Goal: Communication & Community: Answer question/provide support

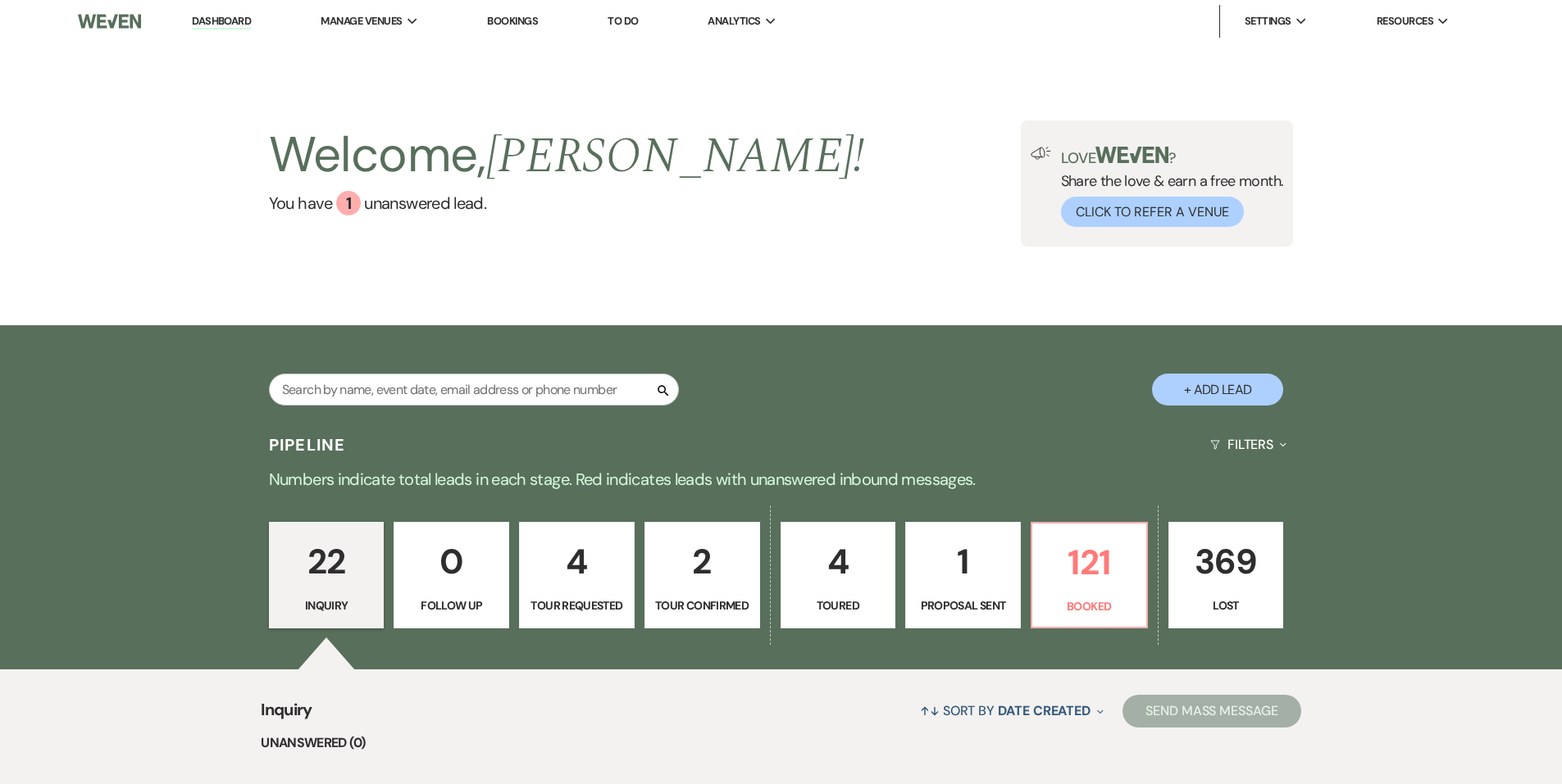
scroll to position [82, 0]
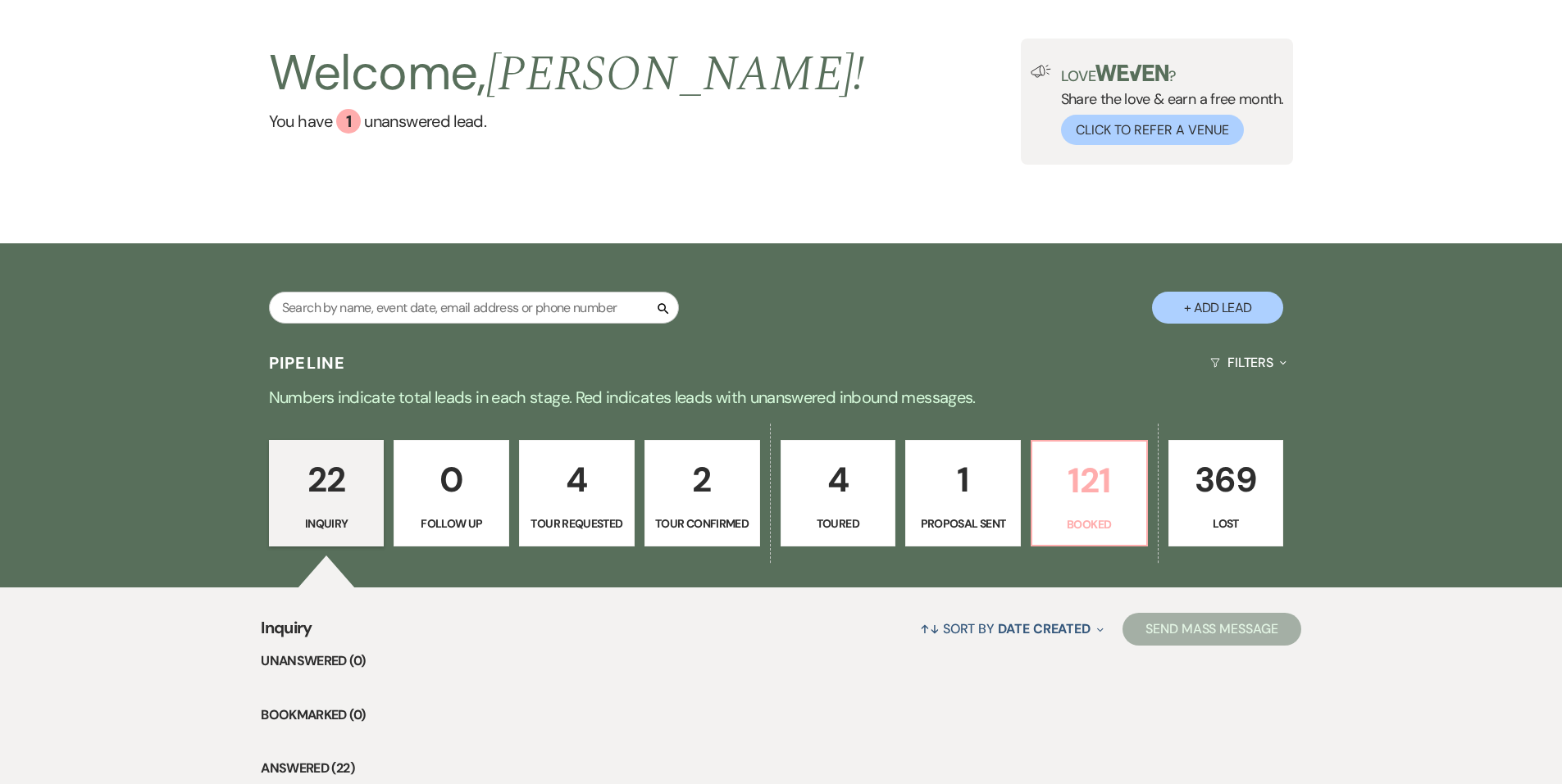
click at [1097, 490] on p "121" at bounding box center [1089, 481] width 94 height 55
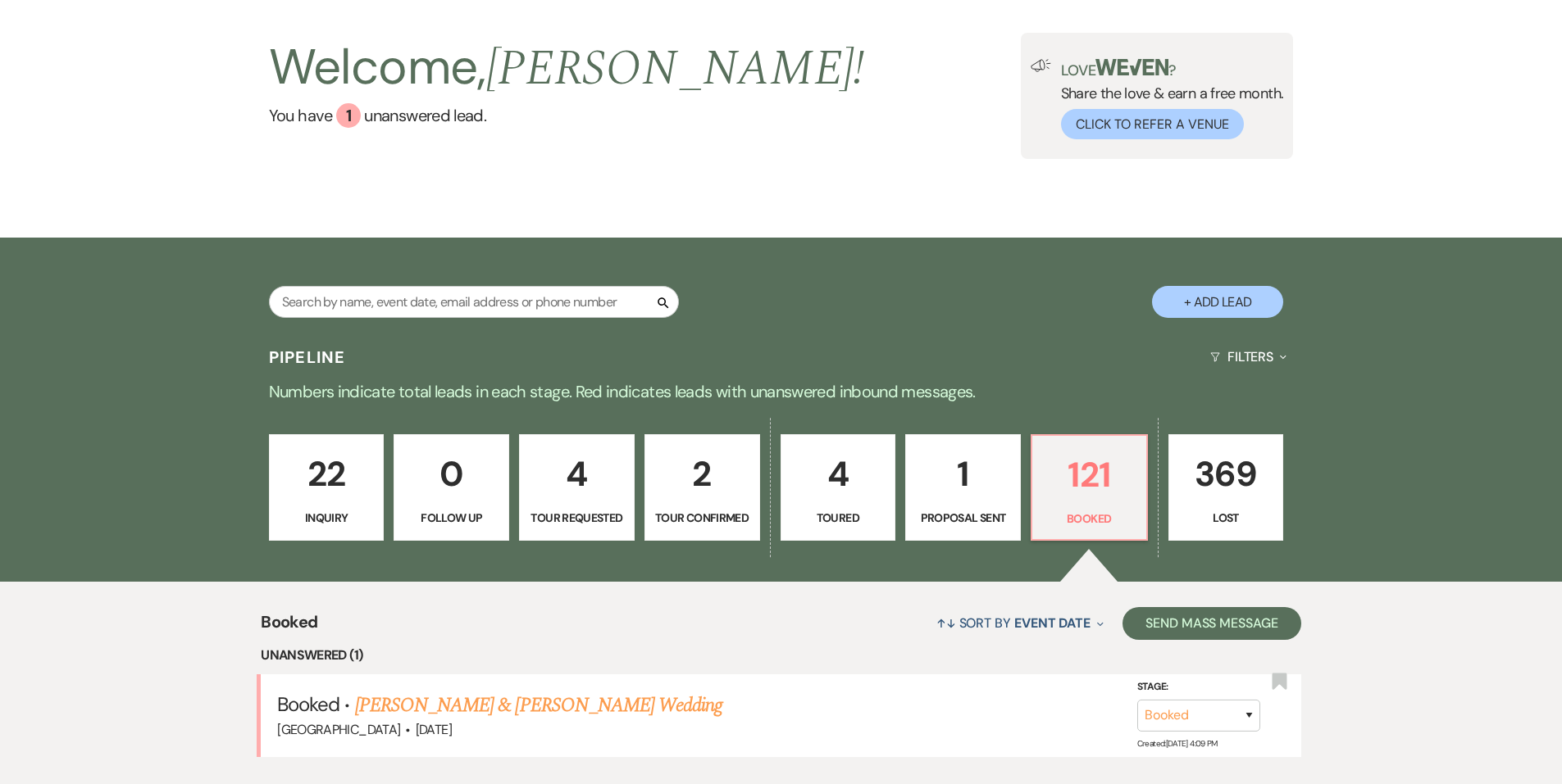
scroll to position [334, 0]
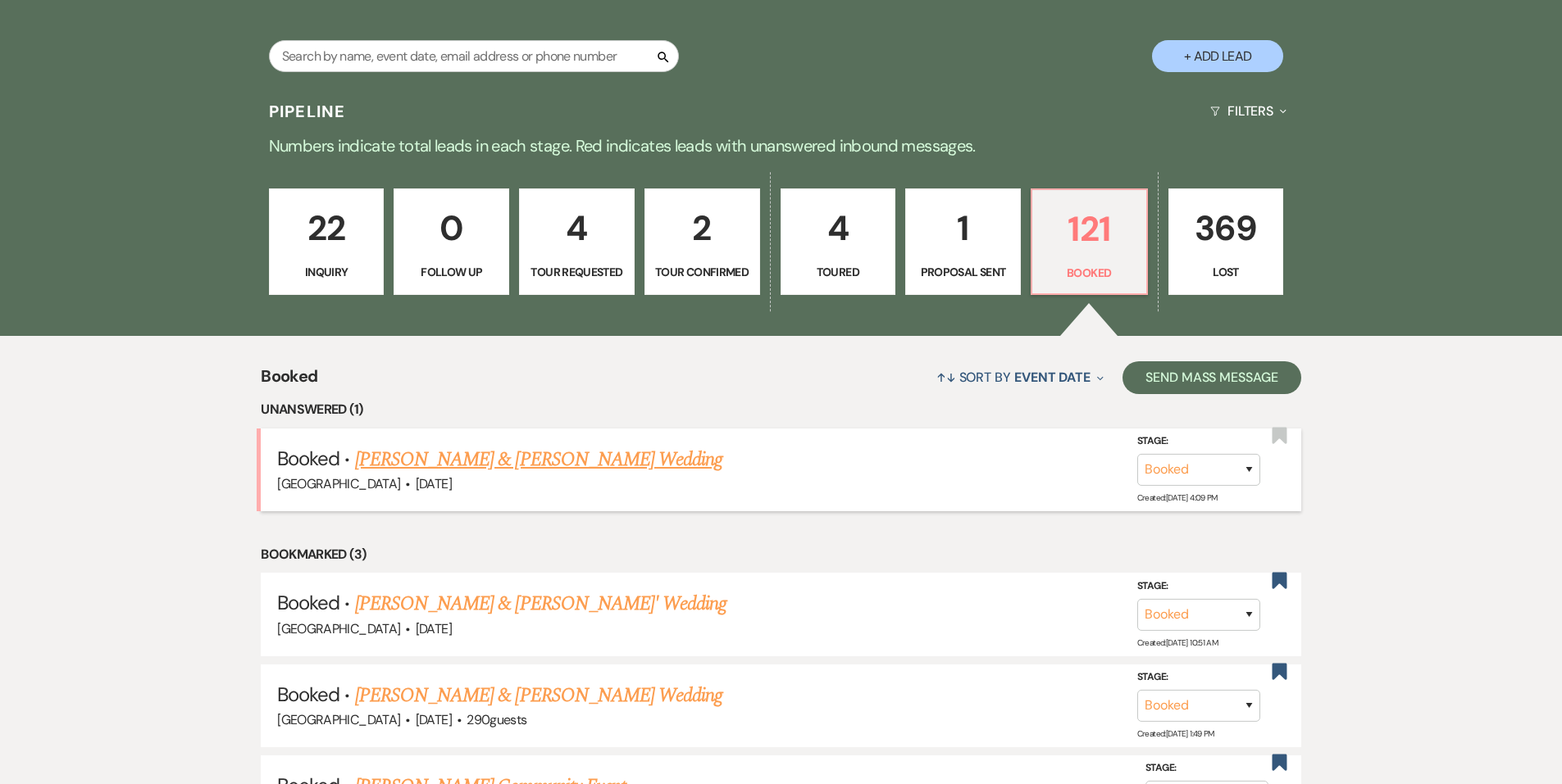
click at [583, 465] on link "[PERSON_NAME] & [PERSON_NAME] Wedding" at bounding box center [538, 460] width 368 height 30
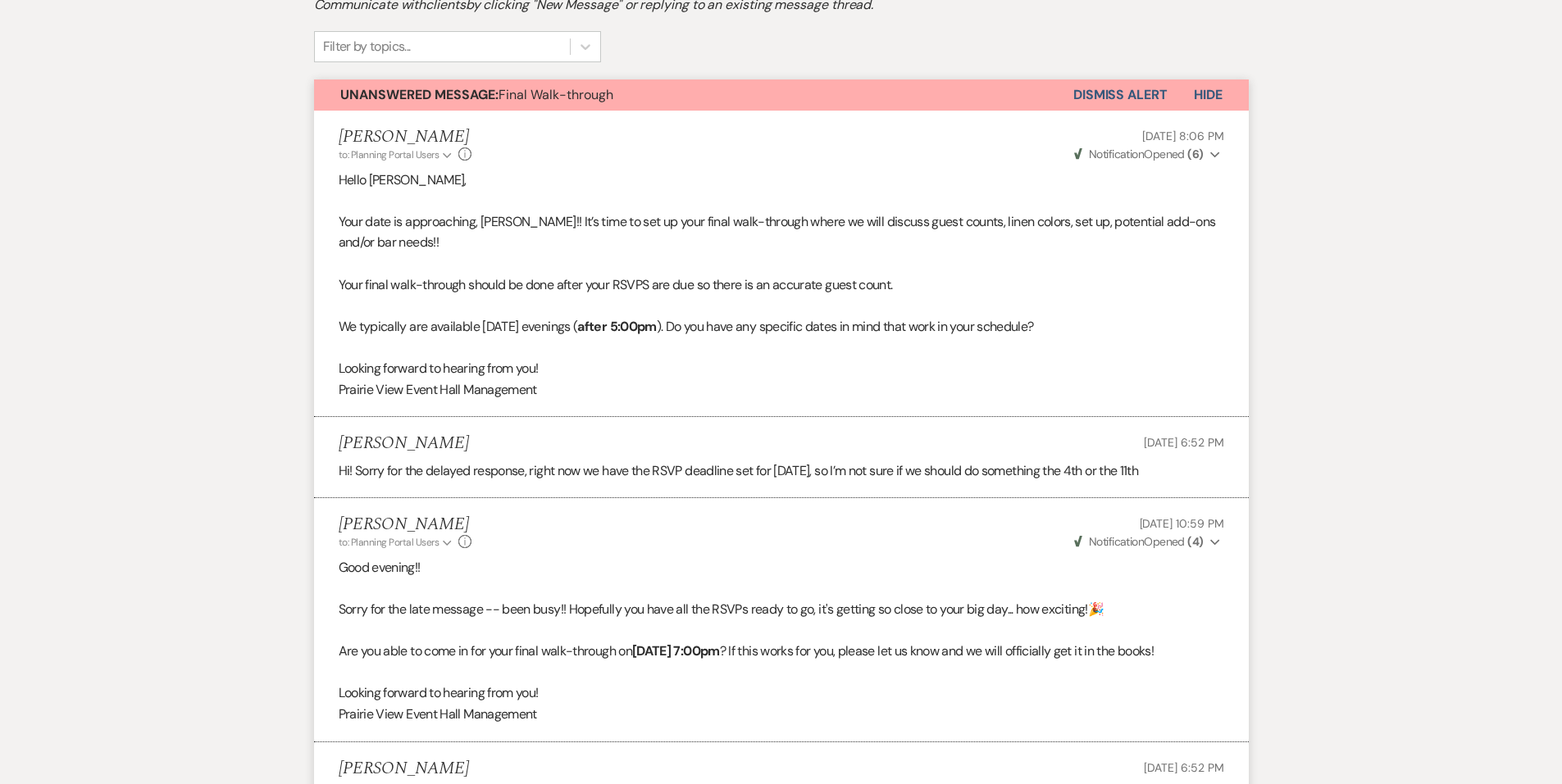
scroll to position [165, 0]
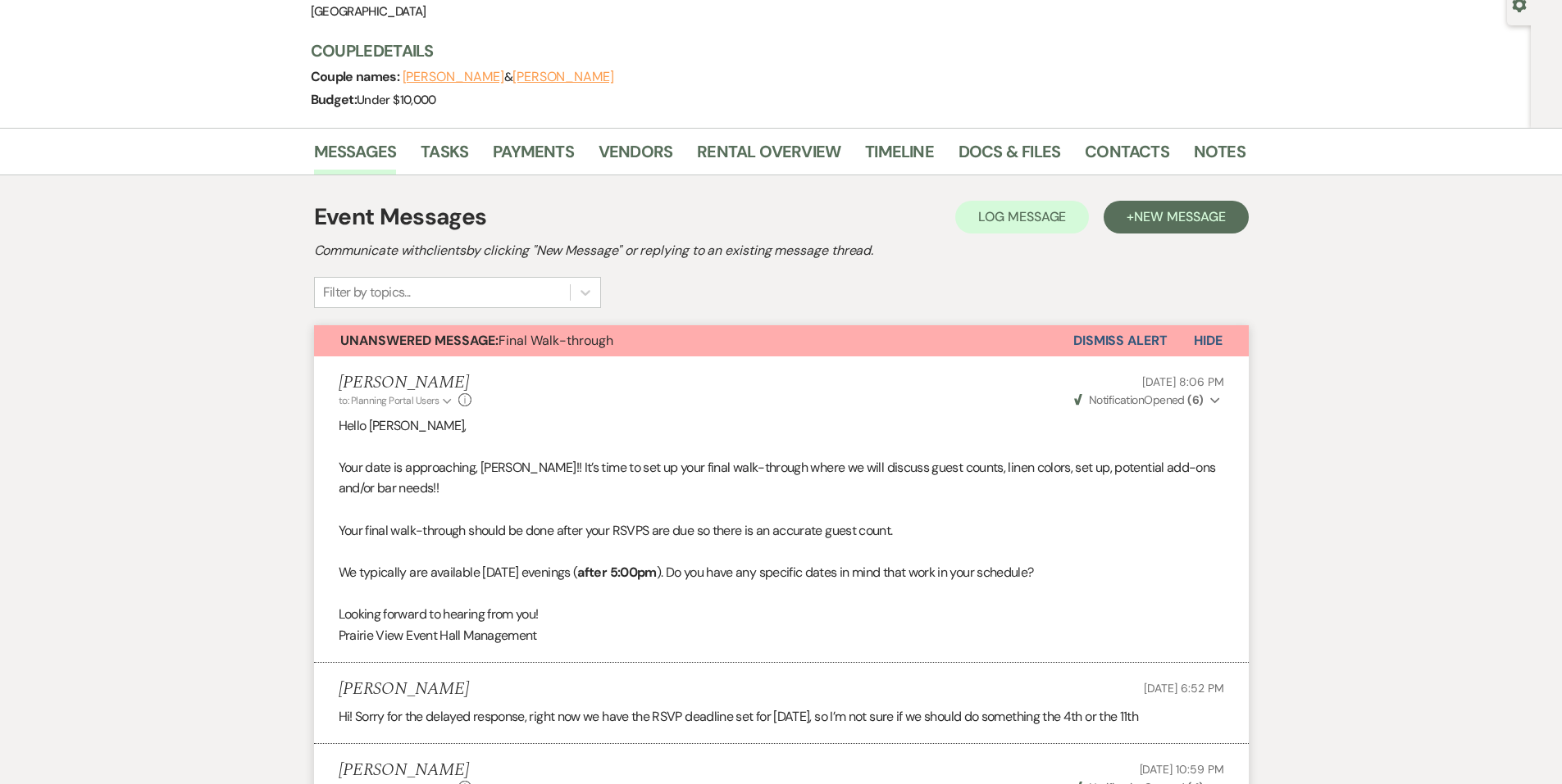
click at [1111, 352] on button "Dismiss Alert" at bounding box center [1119, 341] width 94 height 32
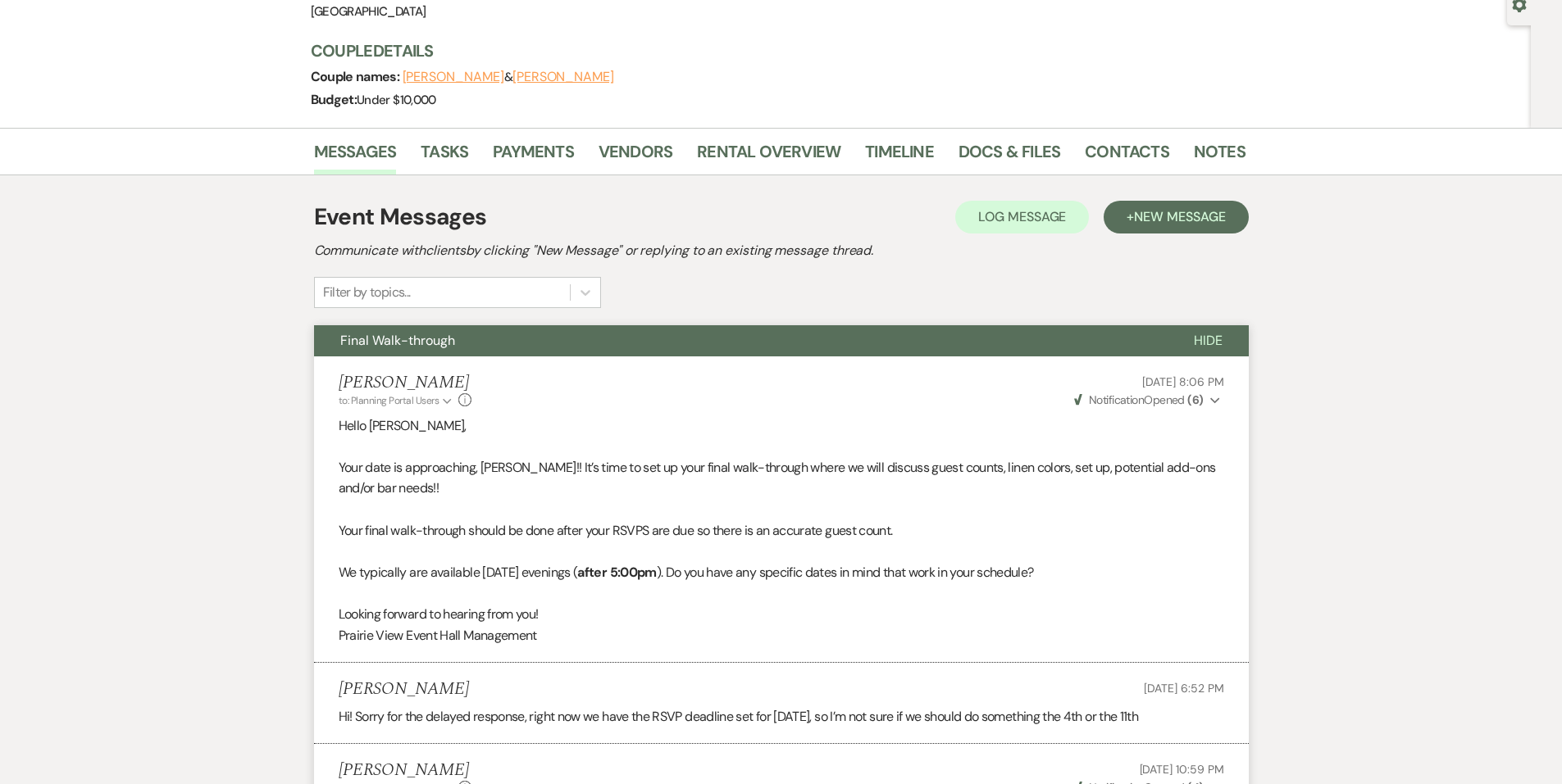
scroll to position [0, 0]
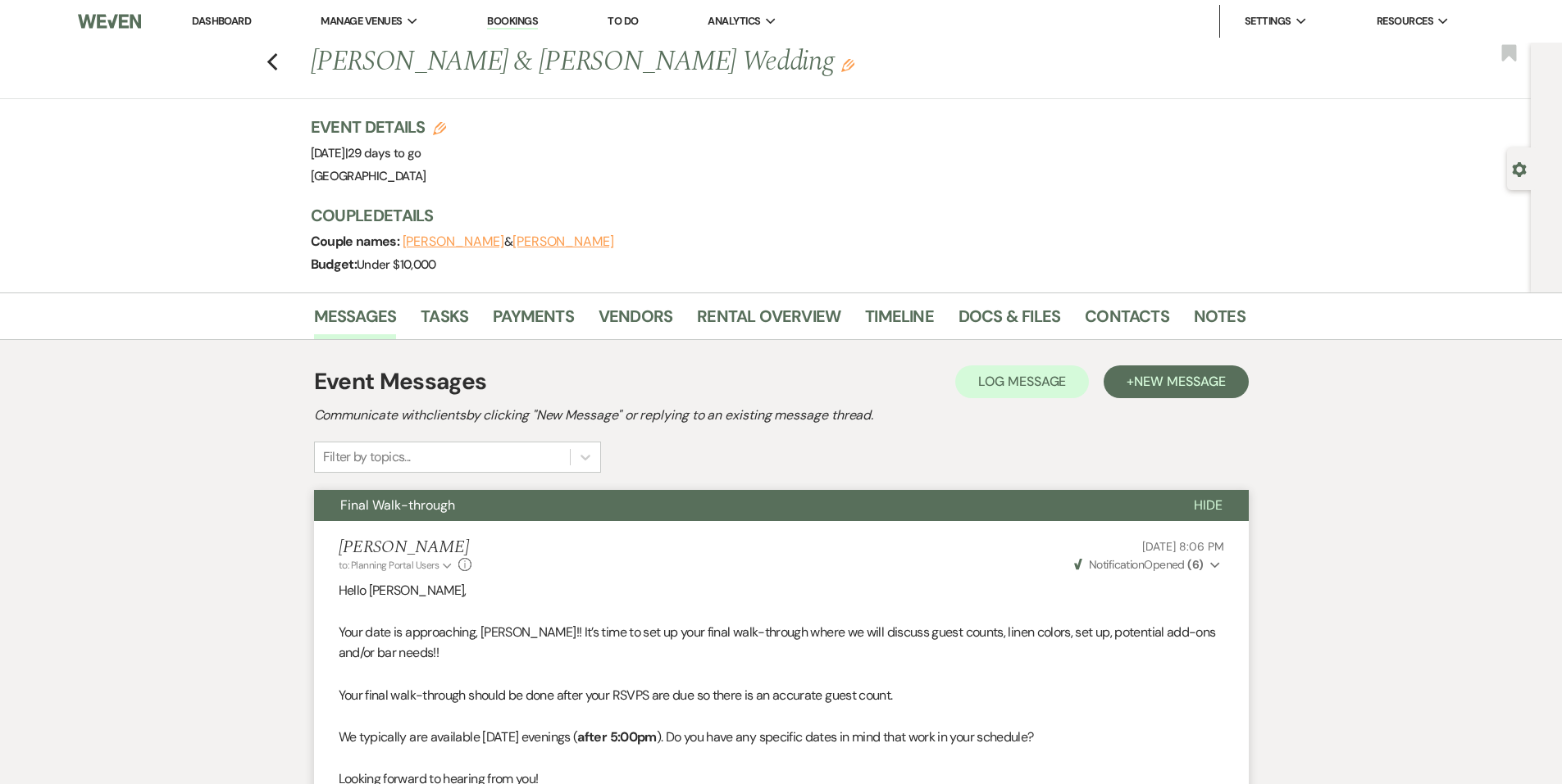
click at [285, 69] on div "Previous [PERSON_NAME] & [PERSON_NAME] Wedding Edit Bookmark" at bounding box center [762, 70] width 1539 height 56
click at [282, 72] on div "Previous [PERSON_NAME] & [PERSON_NAME] Wedding Edit Bookmark" at bounding box center [762, 70] width 1539 height 56
click at [286, 63] on div "Previous [PERSON_NAME] & [PERSON_NAME] Wedding Edit Bookmark" at bounding box center [762, 70] width 1539 height 56
click at [277, 70] on use "button" at bounding box center [272, 62] width 11 height 18
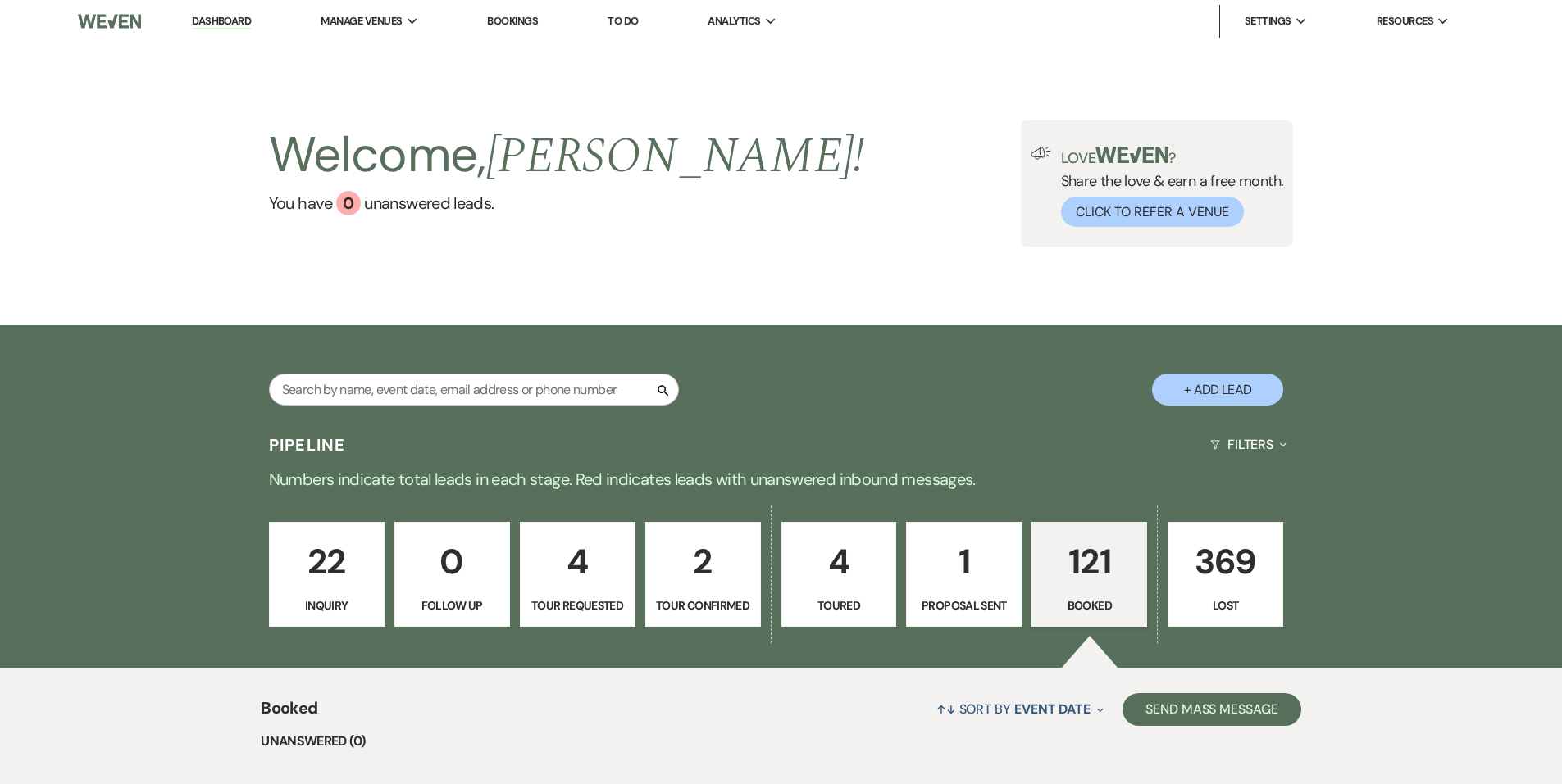
click at [465, 182] on h2 "Welcome, [PERSON_NAME] !" at bounding box center [566, 155] width 596 height 70
